Goal: Task Accomplishment & Management: Use online tool/utility

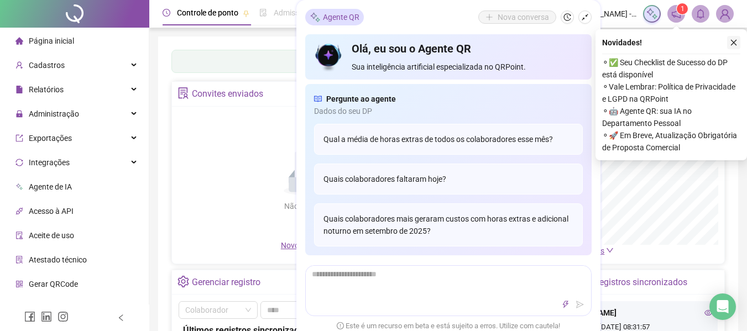
click at [736, 44] on icon "close" at bounding box center [734, 43] width 8 height 8
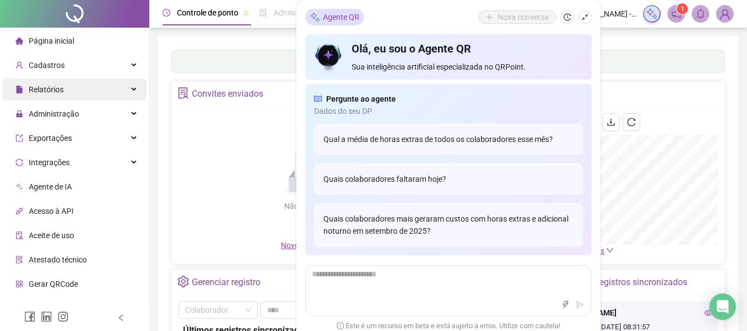
click at [89, 85] on div "Relatórios" at bounding box center [74, 89] width 144 height 22
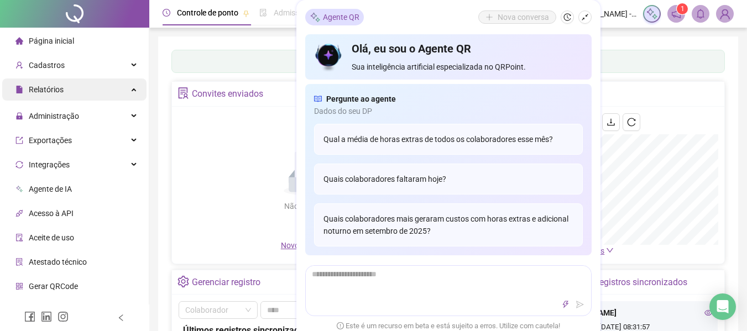
click at [111, 97] on div "Relatórios" at bounding box center [74, 89] width 144 height 22
click at [95, 89] on div "Relatórios" at bounding box center [74, 89] width 144 height 22
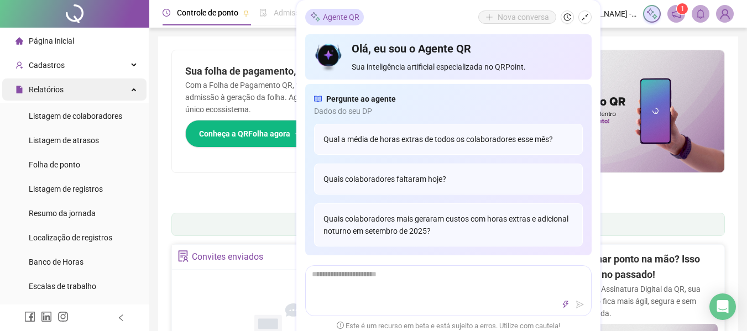
click at [109, 95] on div "Relatórios" at bounding box center [74, 89] width 144 height 22
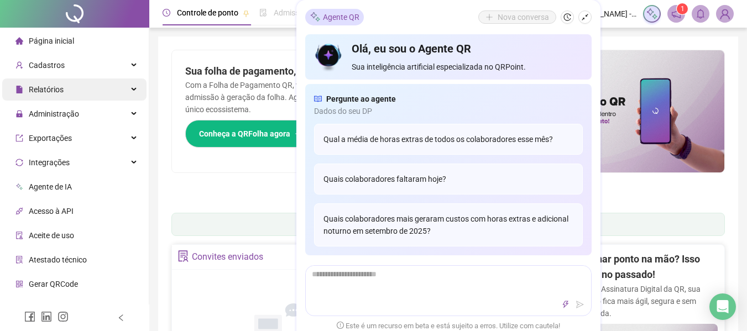
click at [109, 95] on div "Relatórios" at bounding box center [74, 89] width 144 height 22
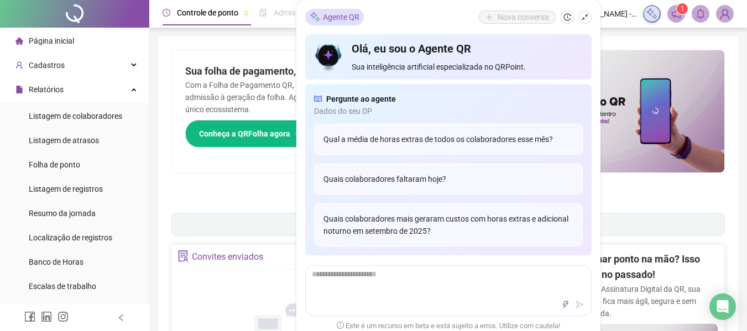
click at [70, 164] on span "Folha de ponto" at bounding box center [54, 164] width 51 height 9
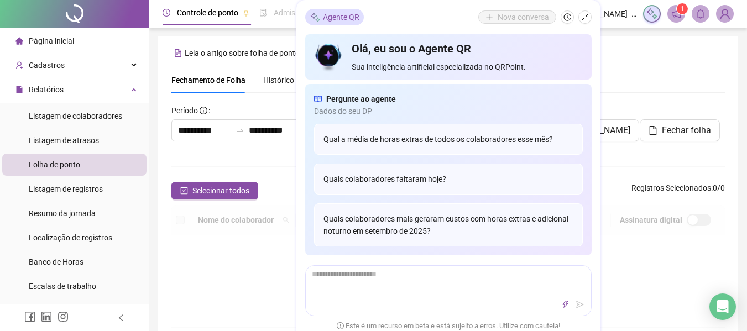
click at [232, 98] on div "**********" at bounding box center [447, 197] width 553 height 260
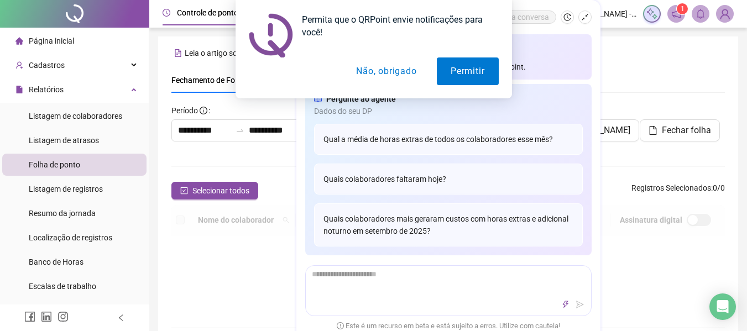
click at [589, 21] on div "Permita que o QRPoint envie notificações para você! Permitir Não, obrigado" at bounding box center [373, 49] width 747 height 98
click at [588, 17] on div "Permita que o QRPoint envie notificações para você! Permitir Não, obrigado" at bounding box center [373, 49] width 747 height 98
click at [580, 13] on div "Permita que o QRPoint envie notificações para você! Permitir Não, obrigado" at bounding box center [373, 49] width 747 height 98
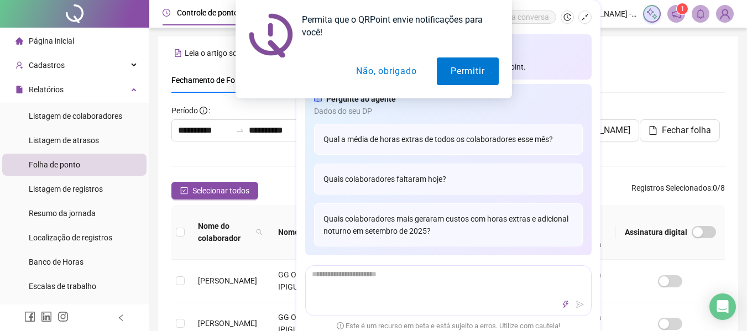
scroll to position [61, 0]
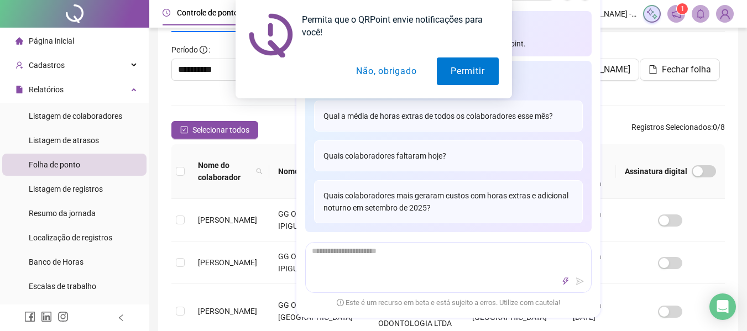
click at [389, 66] on button "Não, obrigado" at bounding box center [386, 71] width 88 height 28
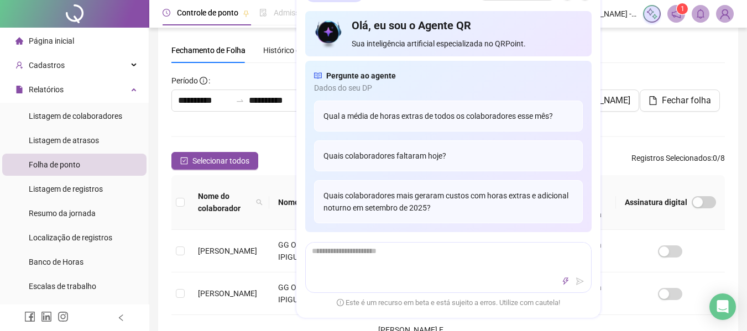
scroll to position [0, 0]
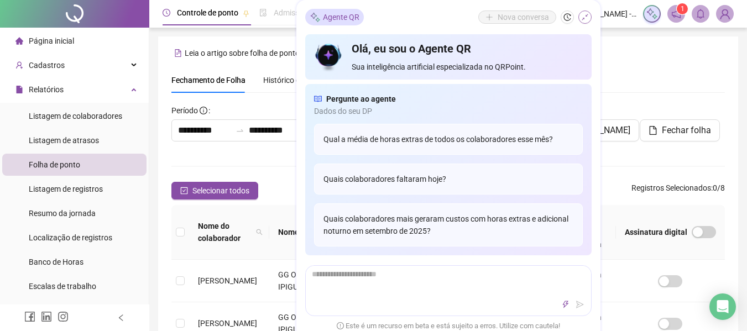
click at [584, 14] on icon "shrink" at bounding box center [585, 17] width 8 height 8
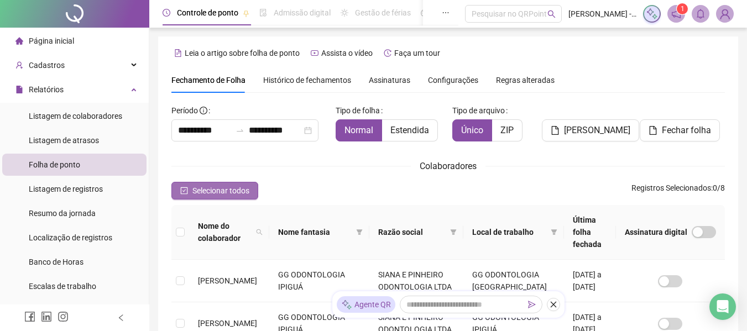
click at [196, 191] on span "Selecionar todos" at bounding box center [220, 191] width 57 height 12
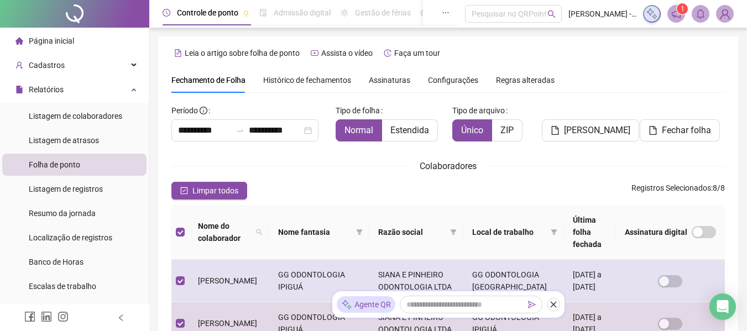
click at [217, 188] on span "Limpar todos" at bounding box center [215, 191] width 46 height 12
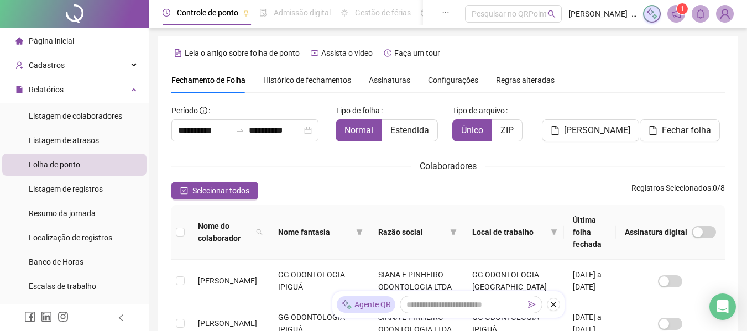
scroll to position [61, 0]
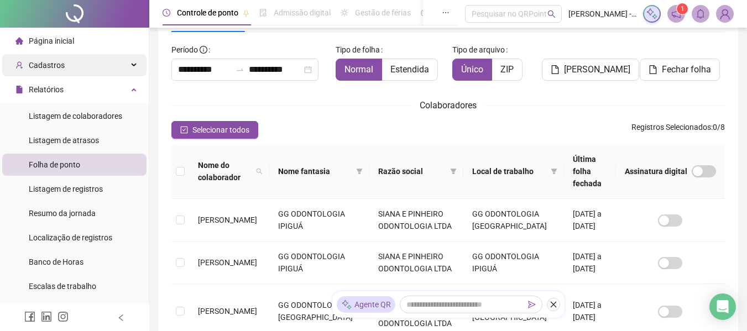
click at [67, 69] on div "Cadastros" at bounding box center [74, 65] width 144 height 22
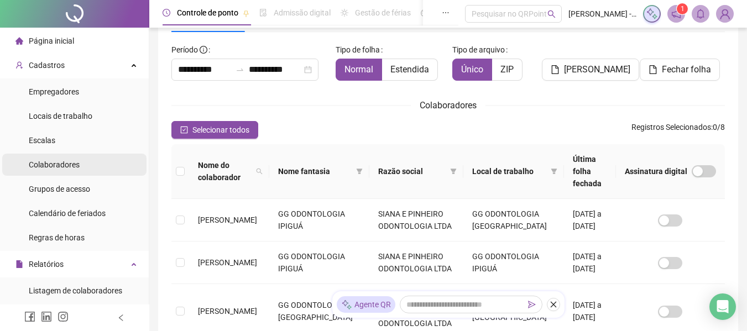
click at [78, 170] on div "Colaboradores" at bounding box center [54, 165] width 51 height 22
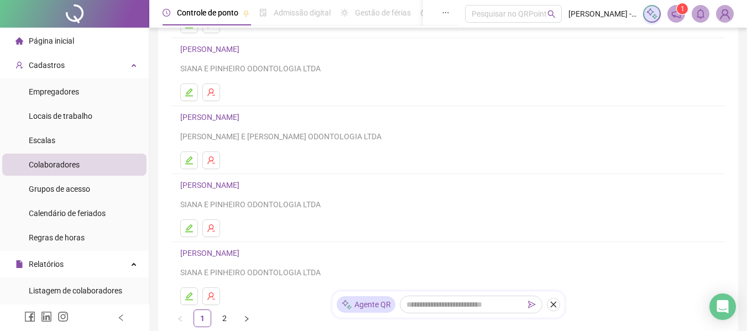
scroll to position [166, 0]
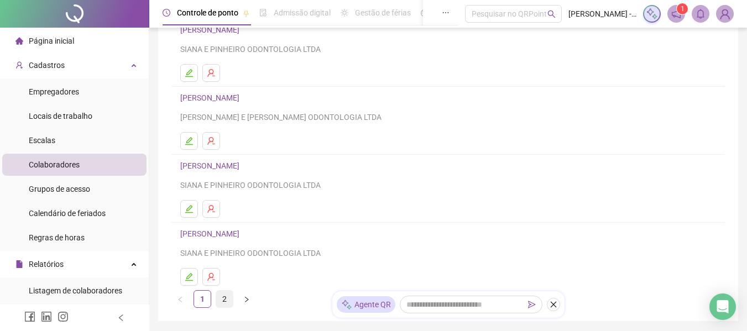
click at [224, 300] on link "2" at bounding box center [224, 299] width 17 height 17
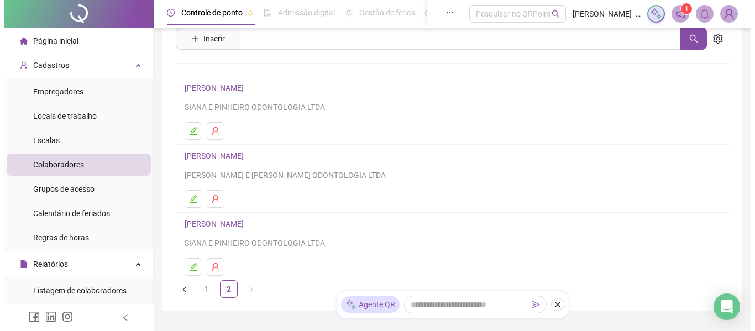
scroll to position [59, 0]
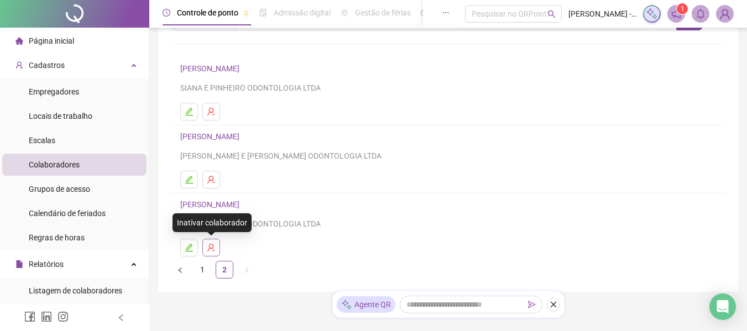
click at [212, 245] on icon "user-delete" at bounding box center [211, 247] width 9 height 9
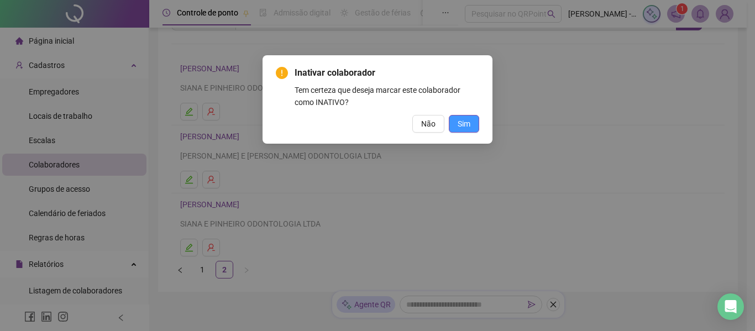
click at [453, 129] on button "Sim" at bounding box center [464, 124] width 30 height 18
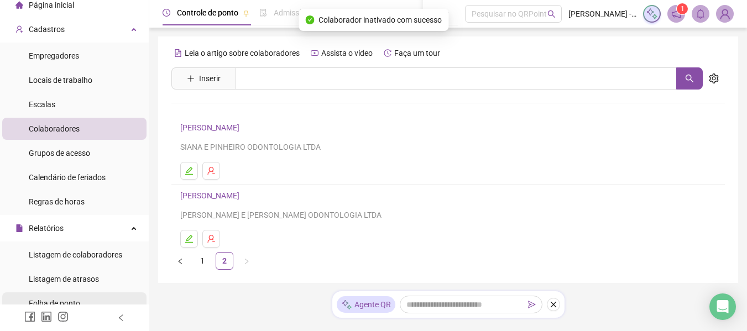
scroll to position [55, 0]
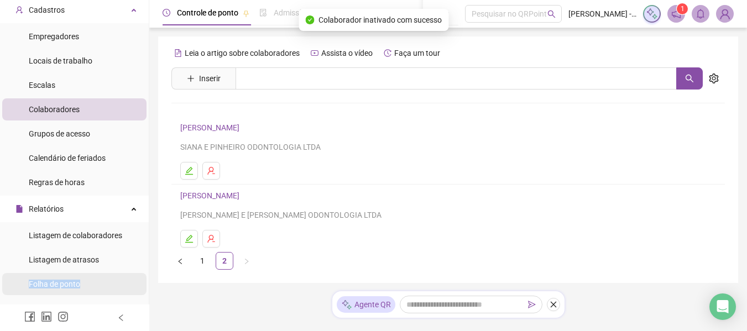
click at [80, 279] on div "Folha de ponto" at bounding box center [54, 284] width 51 height 22
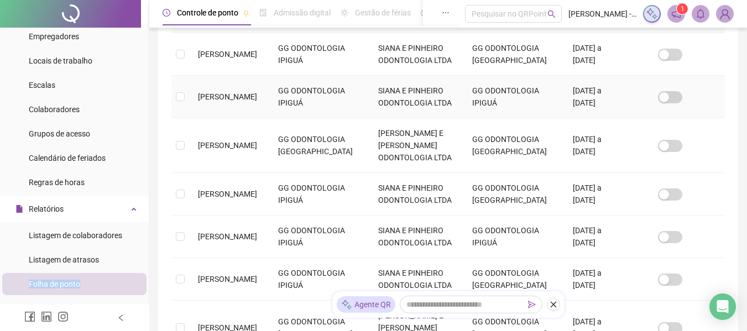
scroll to position [61, 0]
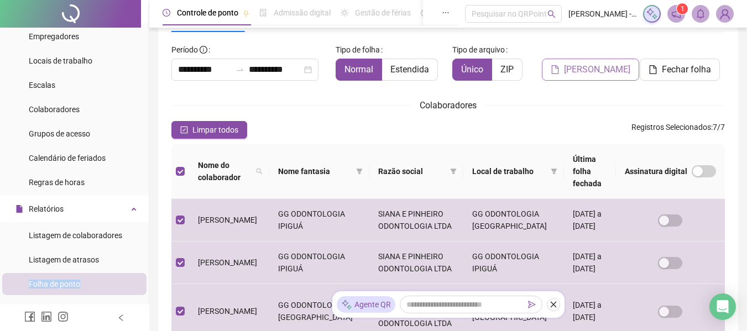
click at [584, 65] on span "[PERSON_NAME]" at bounding box center [597, 69] width 66 height 13
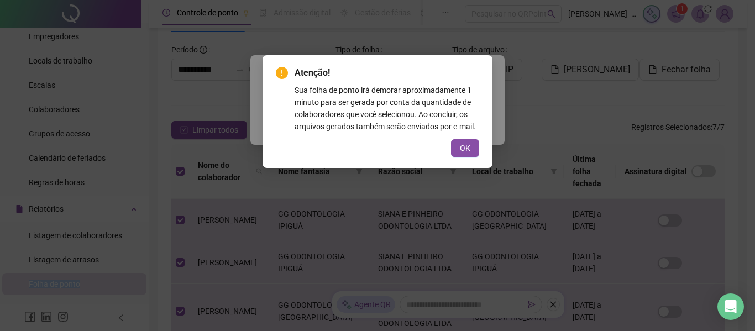
click at [463, 154] on span "OK" at bounding box center [465, 148] width 11 height 12
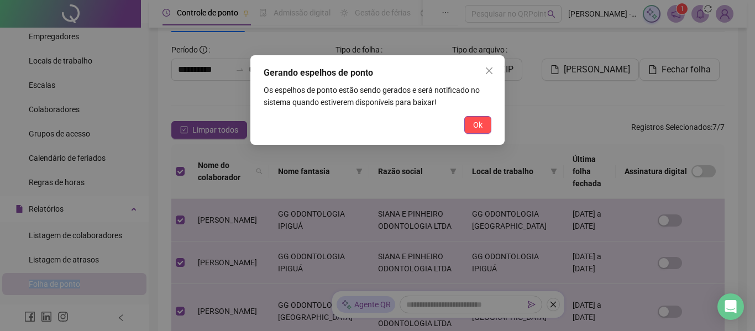
click at [481, 131] on button "Ok" at bounding box center [477, 125] width 27 height 18
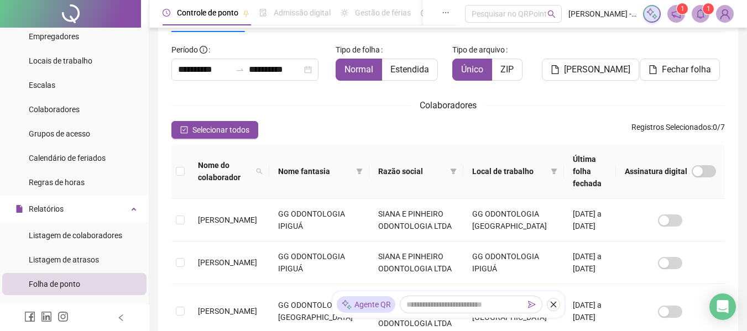
click at [705, 14] on icon "bell" at bounding box center [700, 14] width 10 height 10
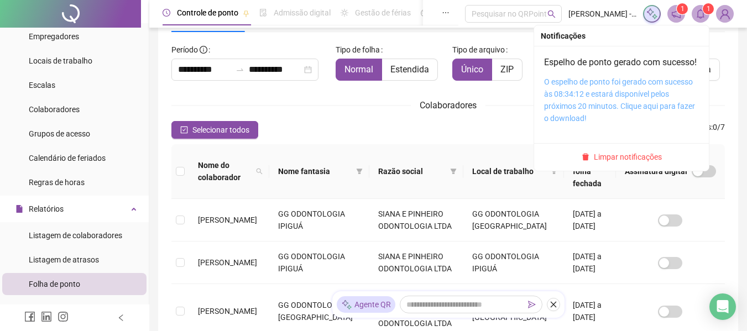
click at [649, 95] on link "O espelho de ponto foi gerado com sucesso às 08:34:12 e estará disponível pelos…" at bounding box center [619, 99] width 151 height 45
